Goal: Task Accomplishment & Management: Manage account settings

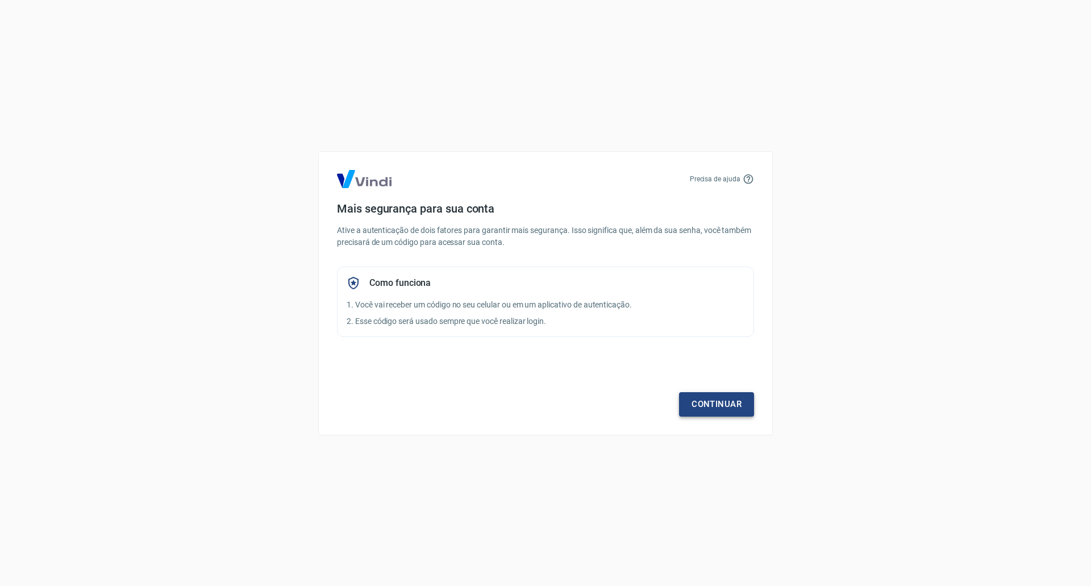
click at [722, 398] on link "Continuar" at bounding box center [716, 404] width 75 height 24
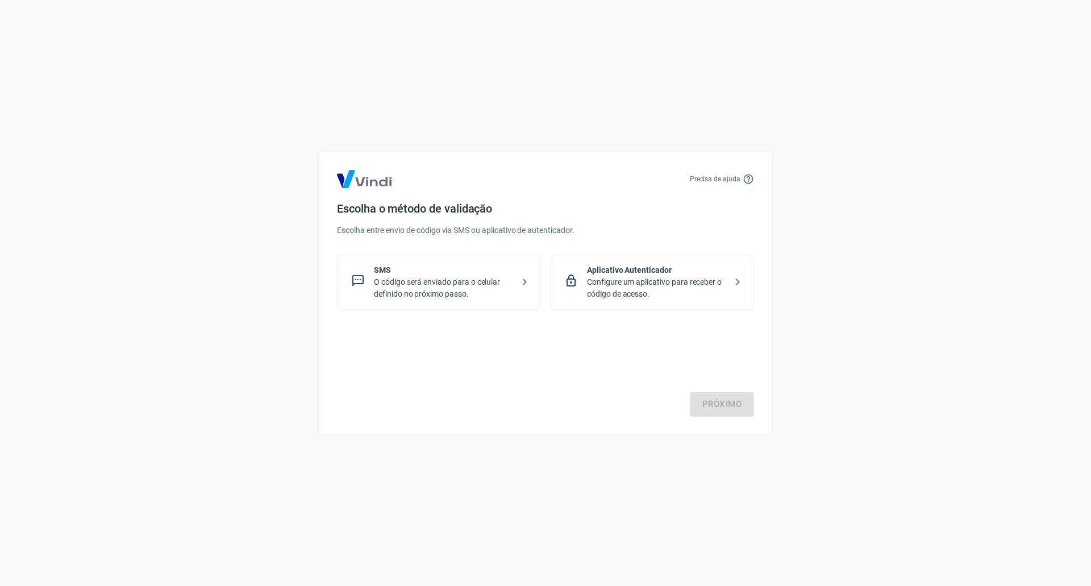
click at [463, 271] on p "SMS" at bounding box center [443, 270] width 139 height 12
click at [724, 410] on link "Próximo" at bounding box center [722, 404] width 64 height 24
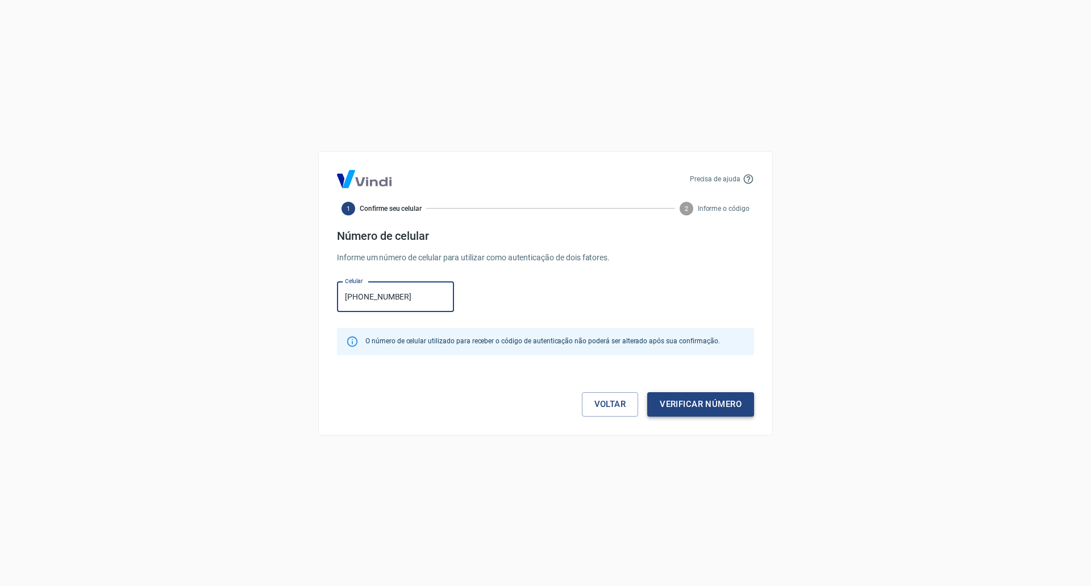
type input "[PHONE_NUMBER]"
click at [737, 403] on button "Verificar número" at bounding box center [700, 404] width 107 height 24
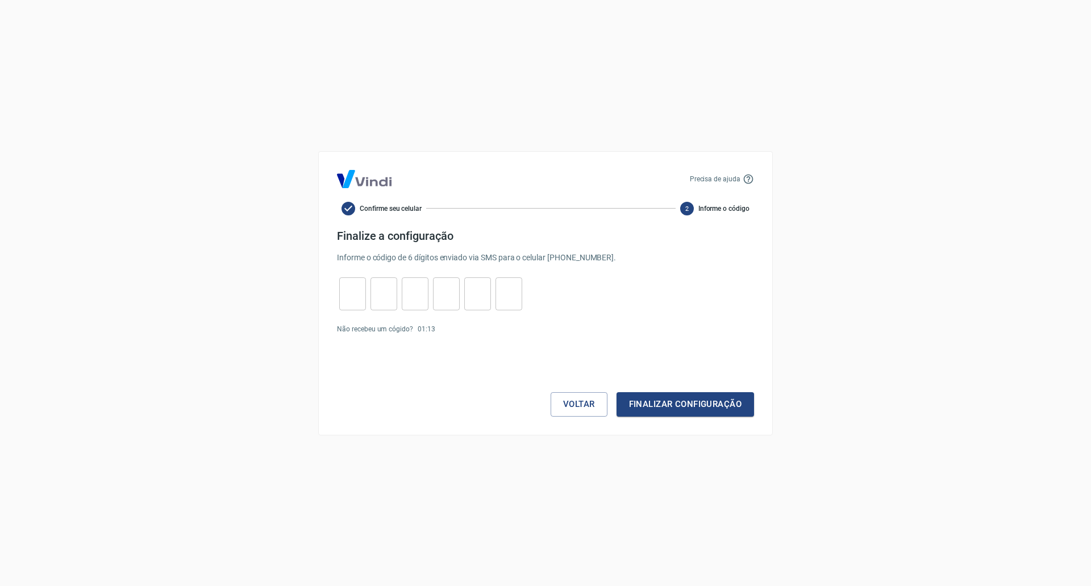
click at [359, 292] on input "tel" at bounding box center [352, 293] width 27 height 24
type input "5"
type input "9"
type input "0"
type input "4"
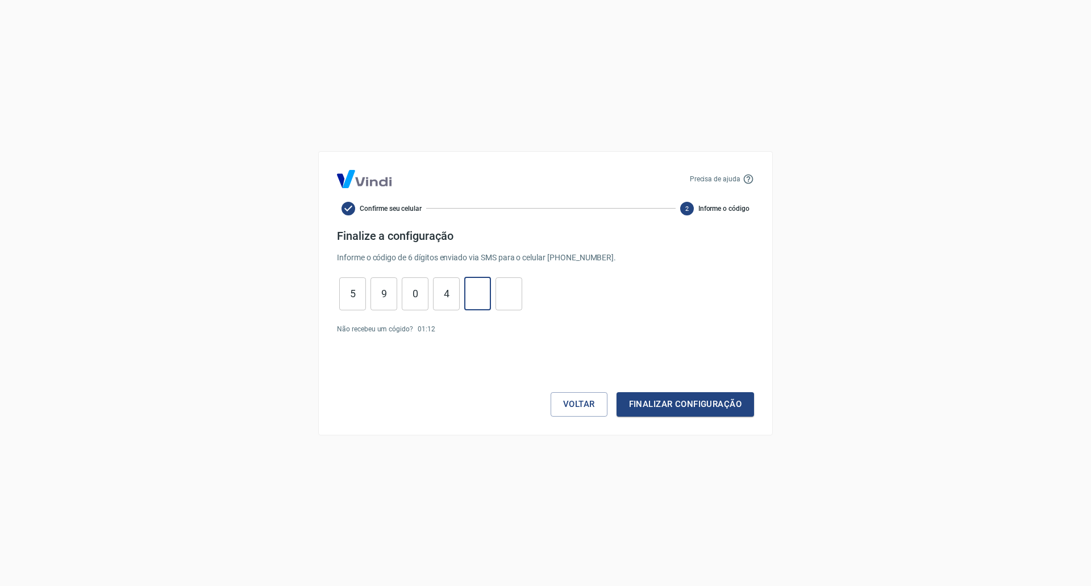
type input "7"
type input "2"
click at [709, 408] on button "Finalizar configuração" at bounding box center [684, 404] width 137 height 24
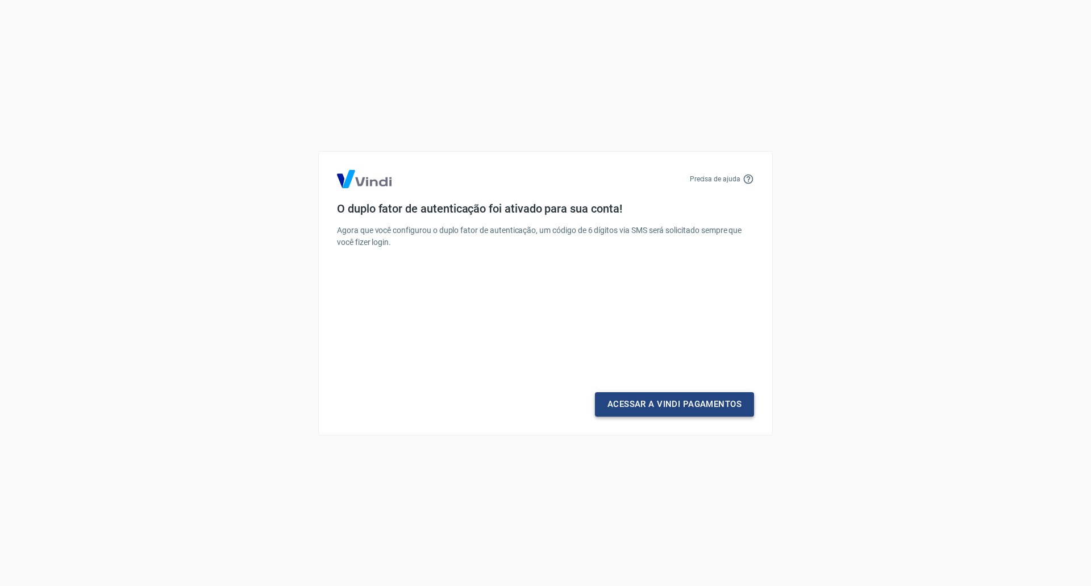
click at [709, 408] on link "Acessar a Vindi Pagamentos" at bounding box center [674, 404] width 159 height 24
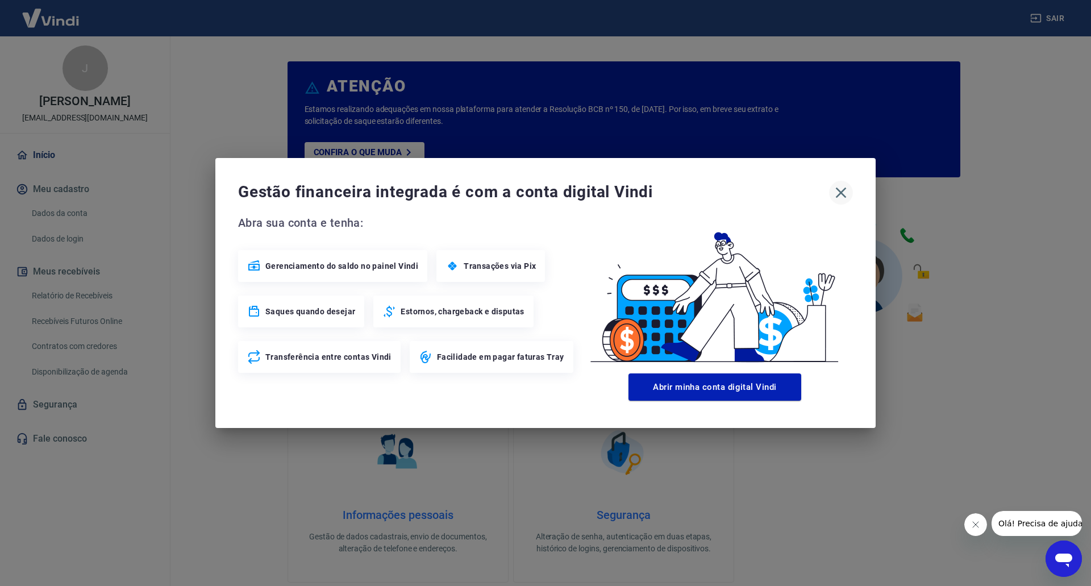
click at [841, 197] on icon "button" at bounding box center [841, 192] width 18 height 18
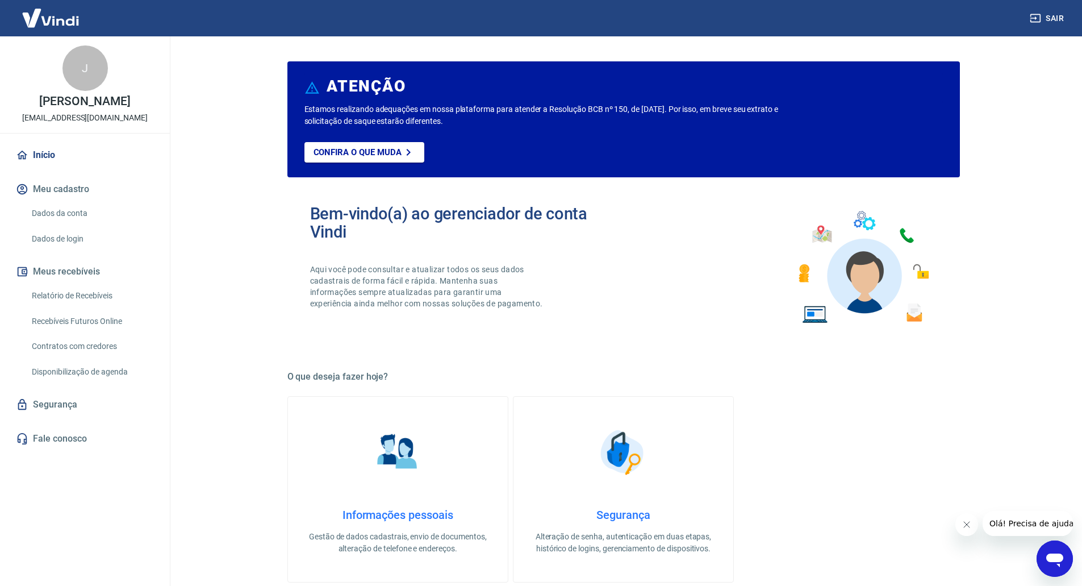
click at [73, 208] on link "Dados da conta" at bounding box center [91, 213] width 129 height 23
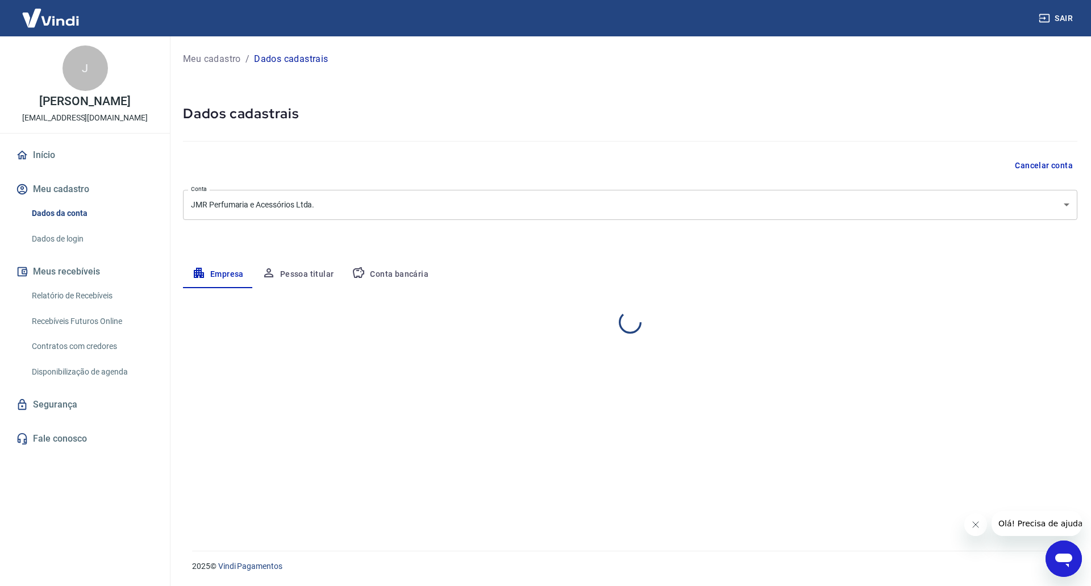
select select "SP"
select select "business"
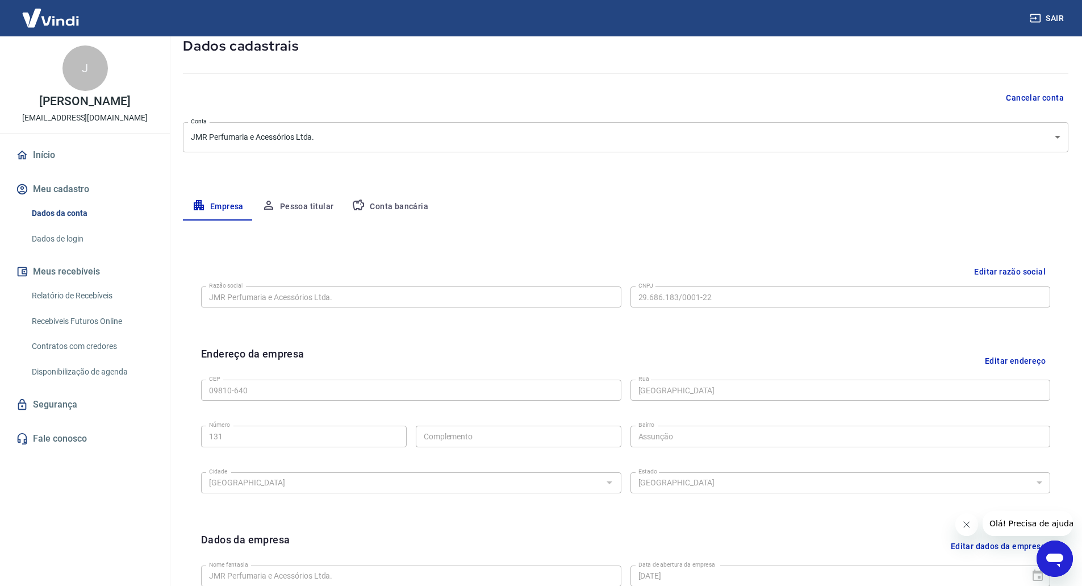
scroll to position [63, 0]
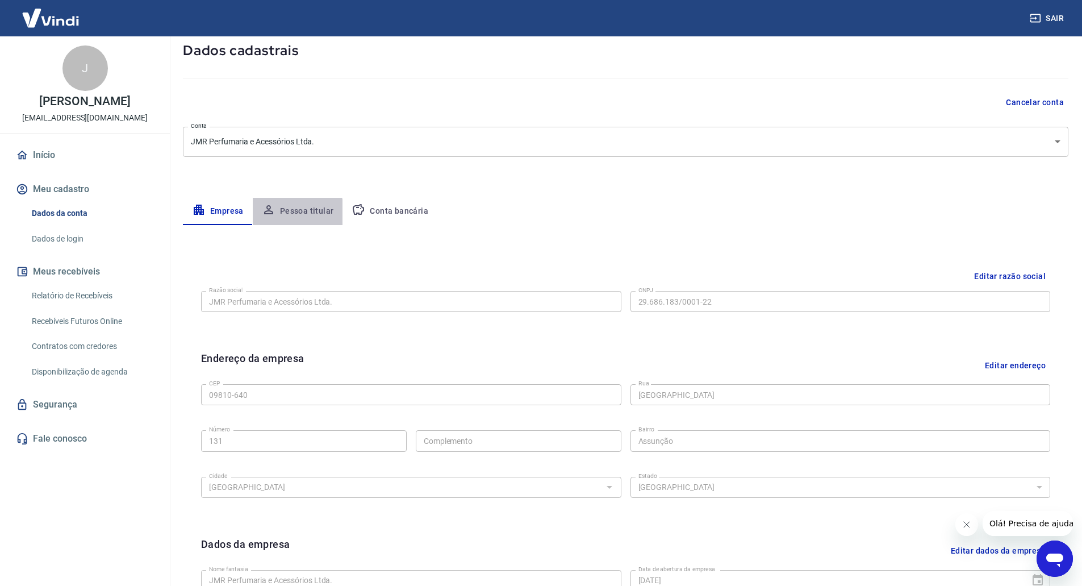
click at [291, 212] on button "Pessoa titular" at bounding box center [298, 211] width 90 height 27
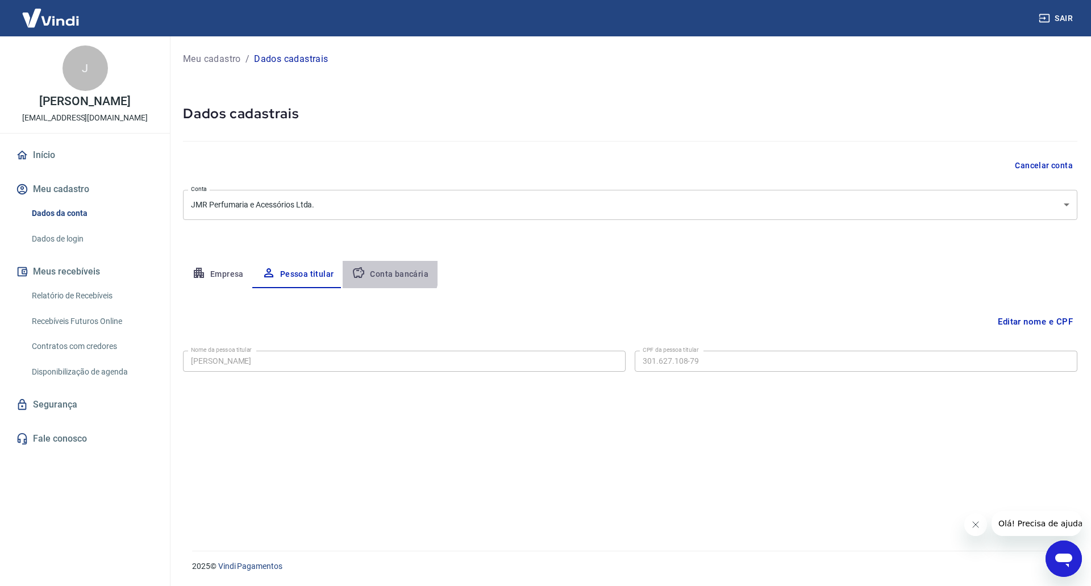
click at [381, 271] on button "Conta bancária" at bounding box center [390, 274] width 95 height 27
select select "1"
click at [80, 241] on link "Dados de login" at bounding box center [91, 238] width 129 height 23
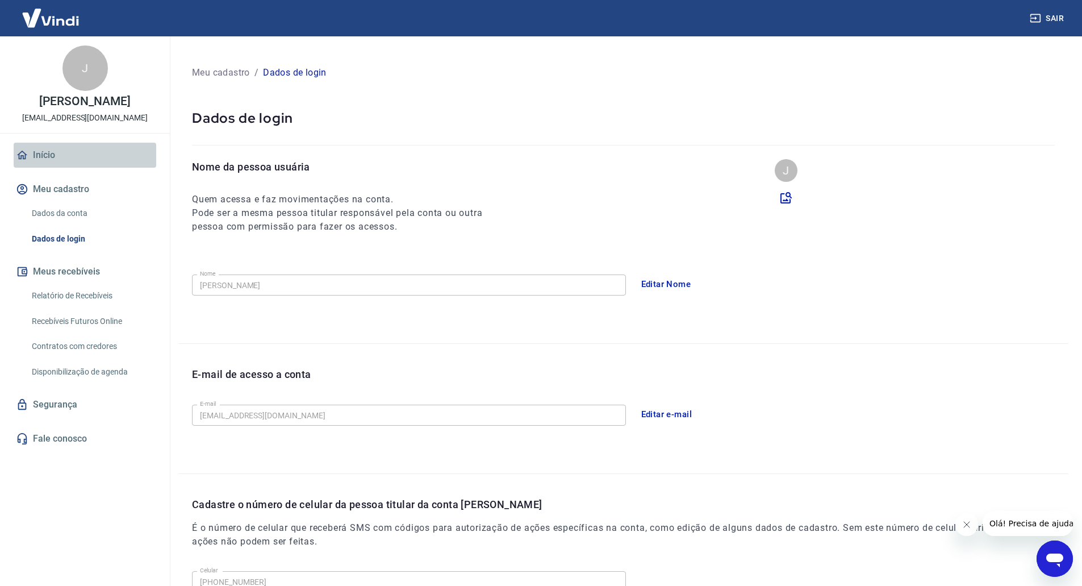
click at [48, 156] on link "Início" at bounding box center [85, 155] width 143 height 25
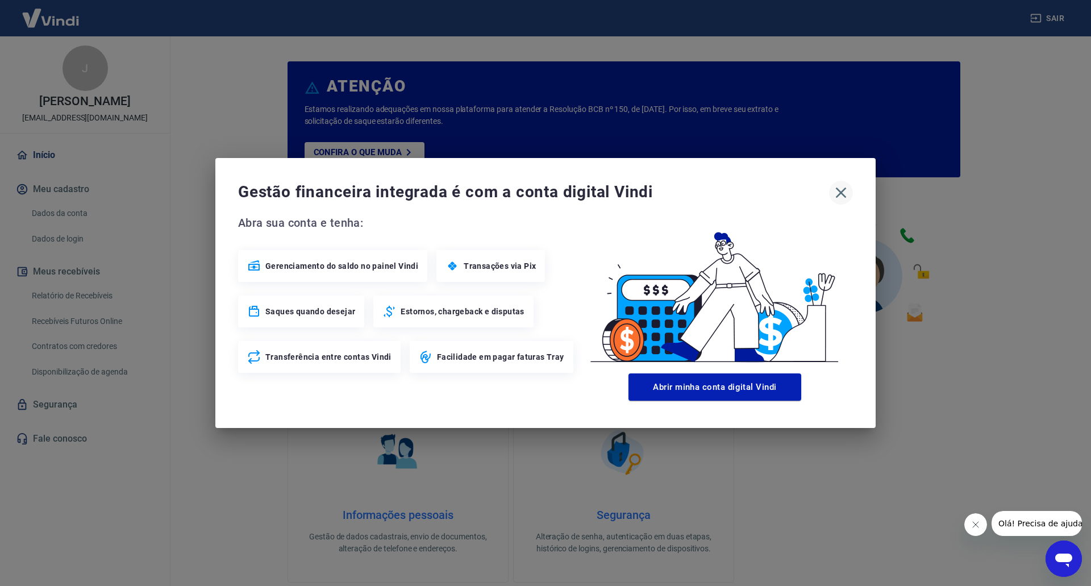
click at [840, 194] on icon "button" at bounding box center [841, 192] width 11 height 11
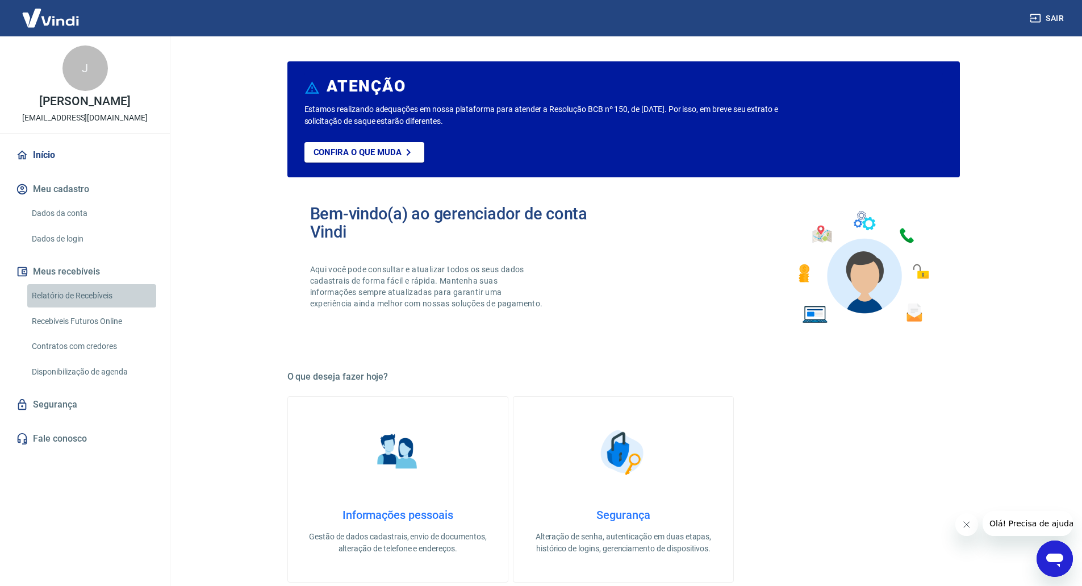
click at [92, 293] on link "Relatório de Recebíveis" at bounding box center [91, 295] width 129 height 23
